Goal: Find specific page/section: Find specific page/section

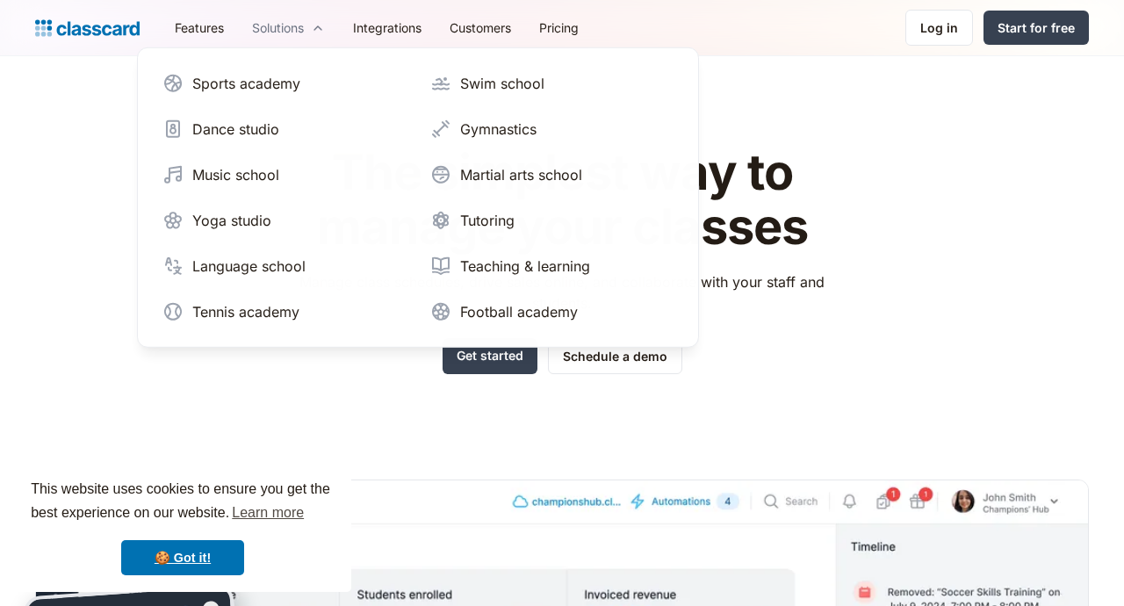
click at [277, 32] on div "Solutions" at bounding box center [278, 27] width 52 height 18
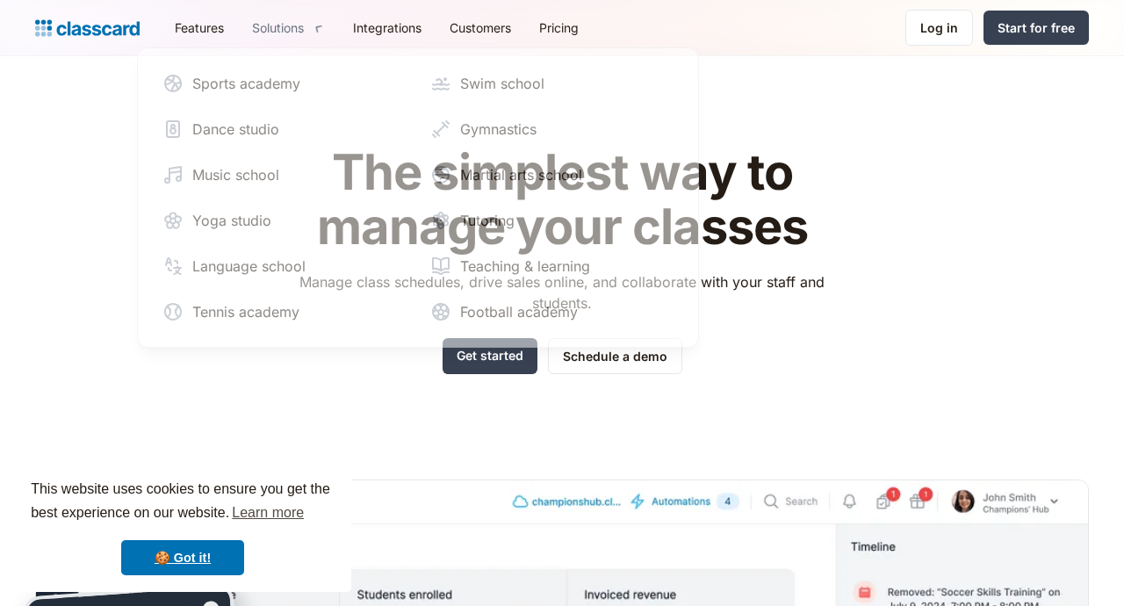
click at [277, 32] on div "Solutions" at bounding box center [278, 27] width 52 height 18
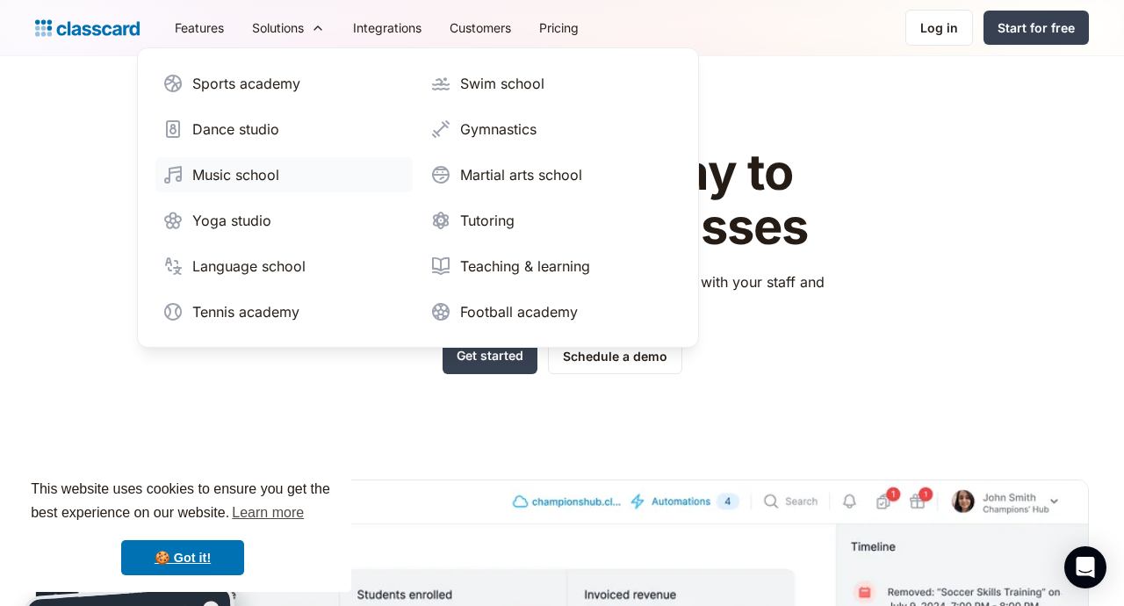
click at [248, 178] on div "Music school" at bounding box center [235, 174] width 87 height 21
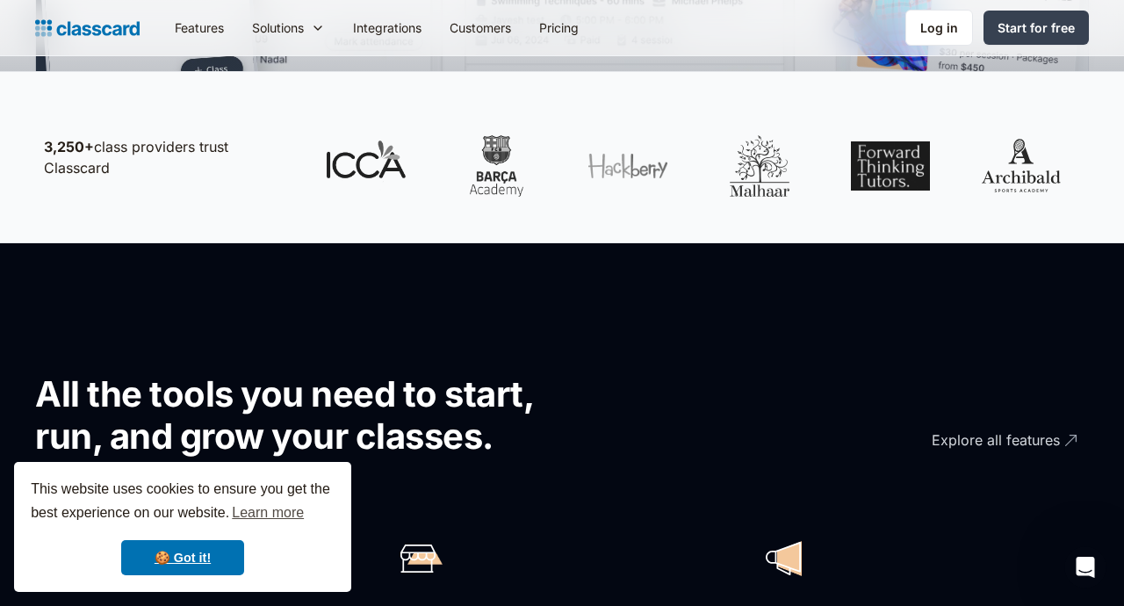
scroll to position [413, 0]
